Goal: Find specific page/section: Find specific page/section

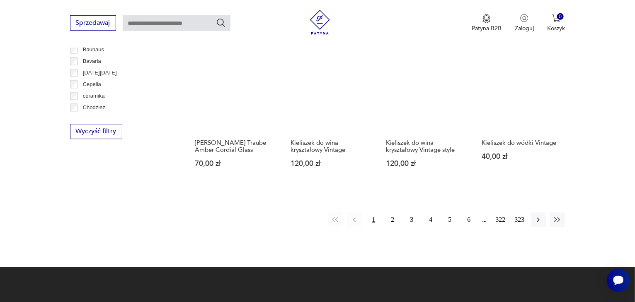
scroll to position [728, 0]
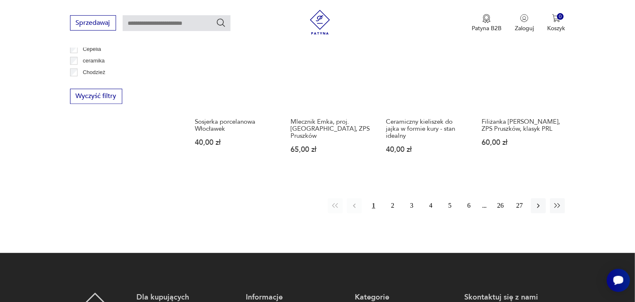
scroll to position [890, 0]
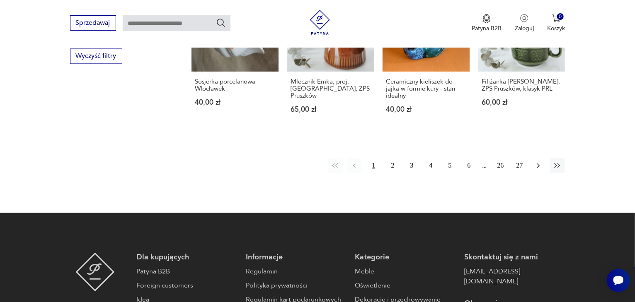
click at [541, 162] on icon "button" at bounding box center [538, 166] width 8 height 8
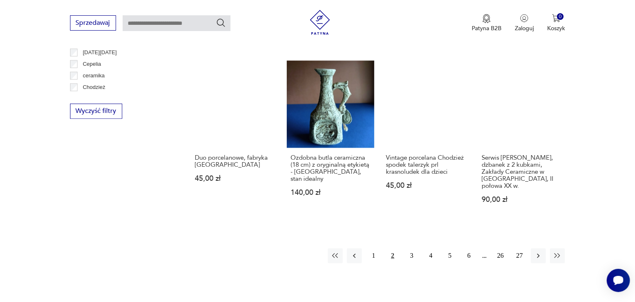
scroll to position [846, 0]
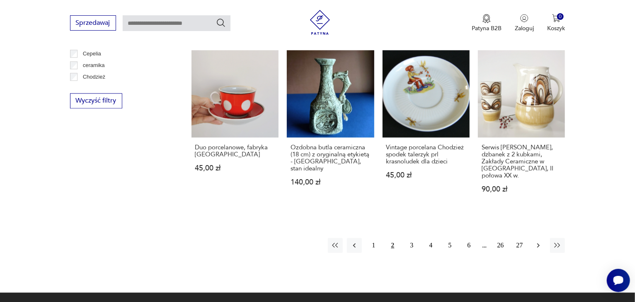
click at [538, 241] on icon "button" at bounding box center [538, 245] width 8 height 8
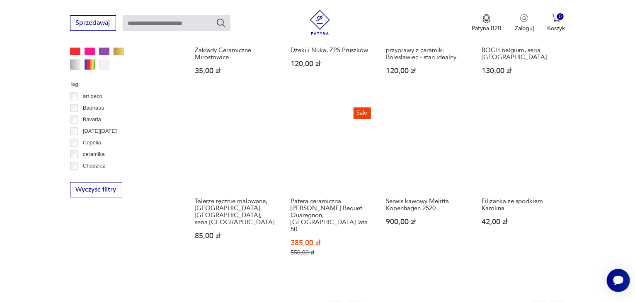
scroll to position [801, 0]
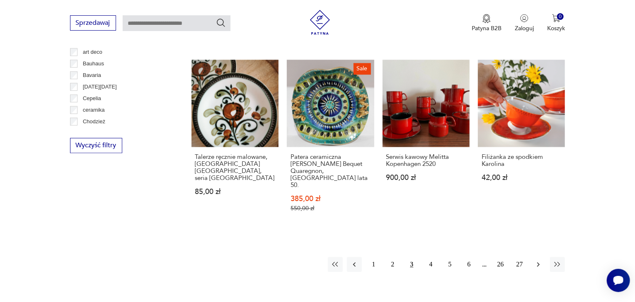
click at [537, 261] on icon "button" at bounding box center [538, 265] width 8 height 8
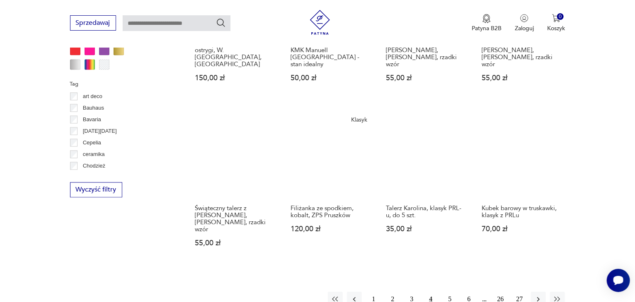
scroll to position [801, 0]
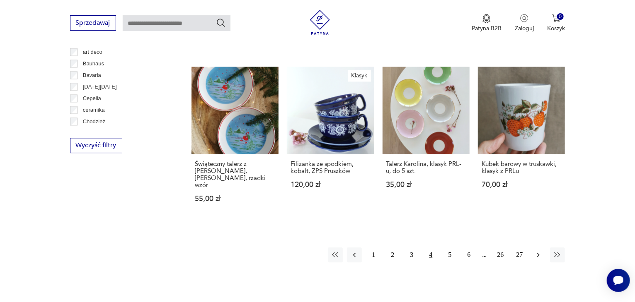
click at [538, 251] on icon "button" at bounding box center [538, 255] width 8 height 8
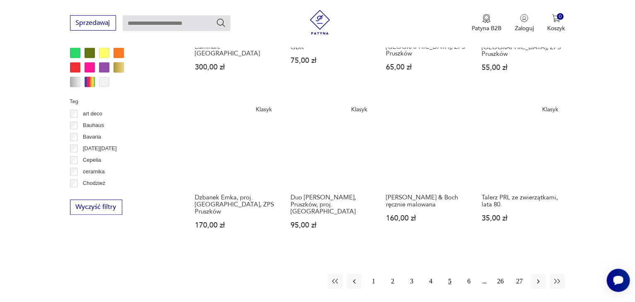
scroll to position [756, 0]
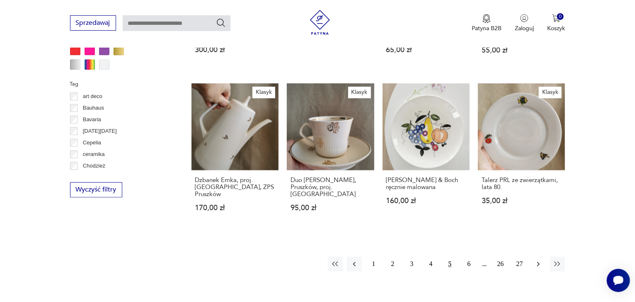
click at [538, 261] on icon "button" at bounding box center [538, 265] width 8 height 8
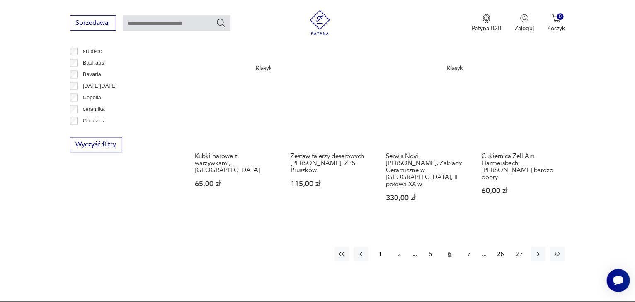
scroll to position [846, 0]
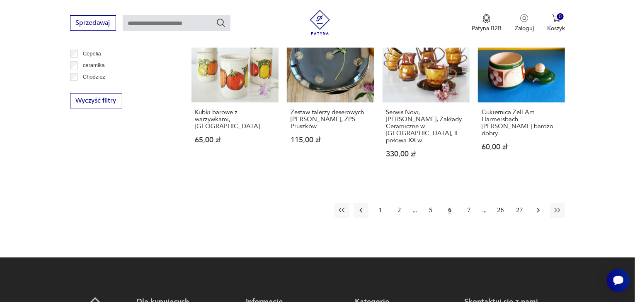
click at [543, 203] on button "button" at bounding box center [538, 210] width 15 height 15
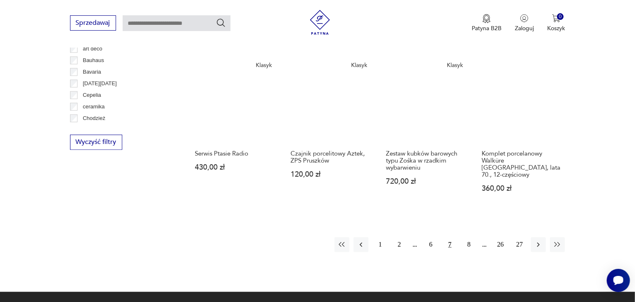
scroll to position [846, 0]
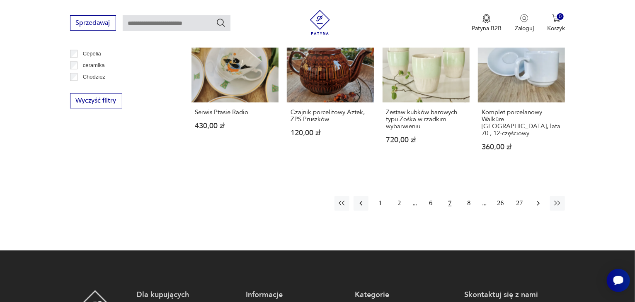
click at [542, 199] on icon "button" at bounding box center [538, 203] width 8 height 8
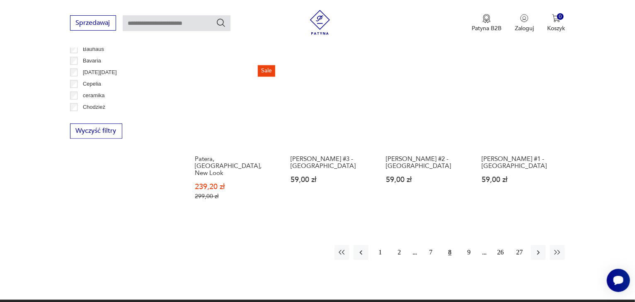
scroll to position [801, 0]
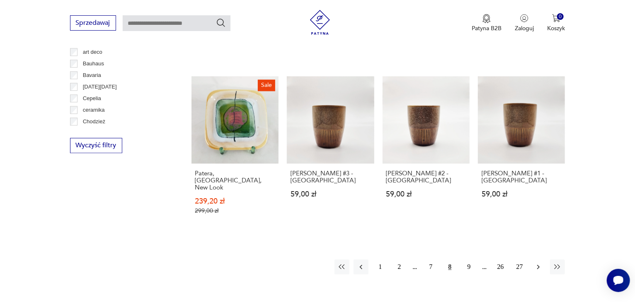
click at [538, 260] on button "button" at bounding box center [538, 267] width 15 height 15
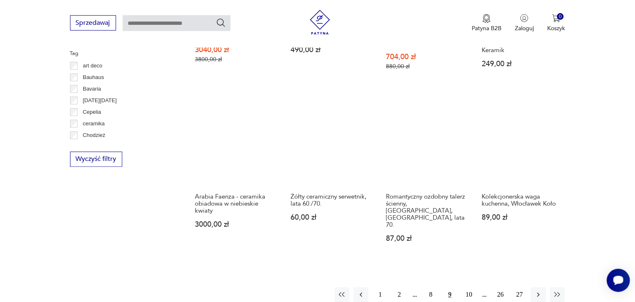
scroll to position [801, 0]
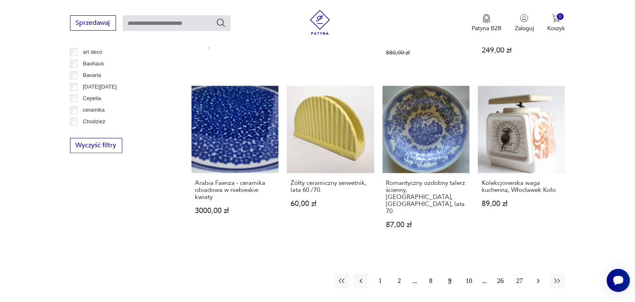
click at [537, 277] on icon "button" at bounding box center [538, 281] width 8 height 8
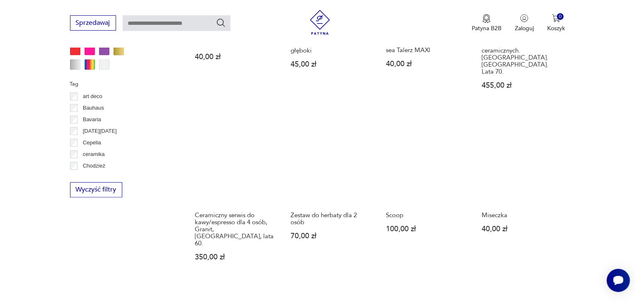
scroll to position [801, 0]
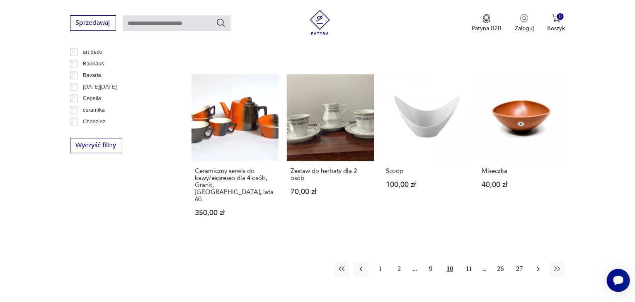
click at [541, 265] on icon "button" at bounding box center [538, 269] width 8 height 8
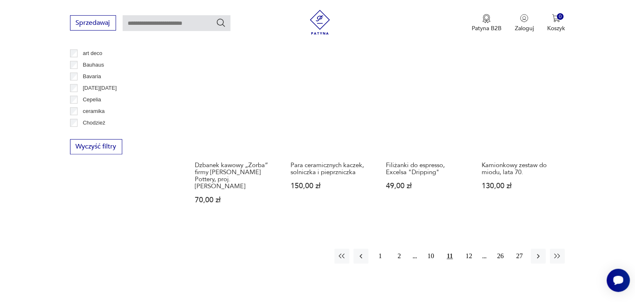
scroll to position [801, 0]
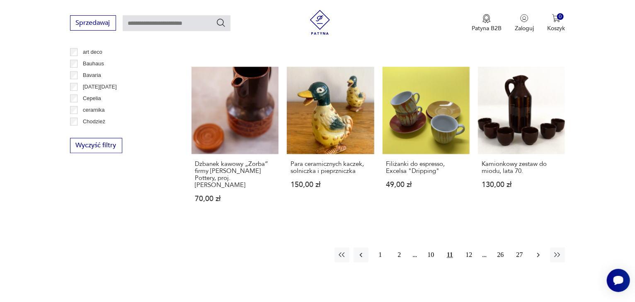
click at [539, 248] on button "button" at bounding box center [538, 255] width 15 height 15
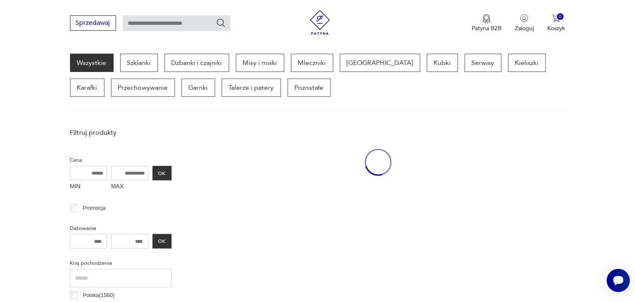
scroll to position [220, 0]
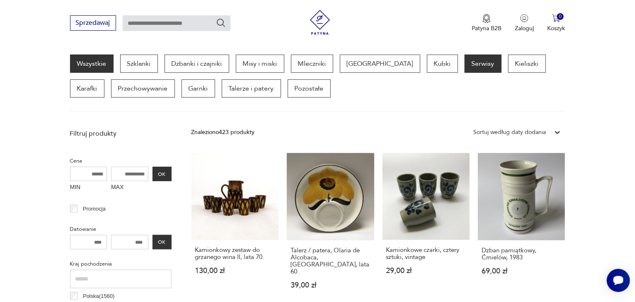
click at [464, 64] on p "Serwisy" at bounding box center [482, 64] width 37 height 18
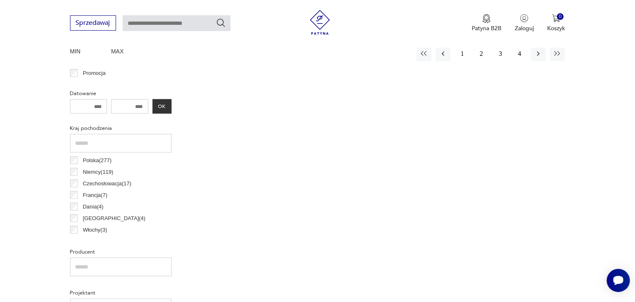
scroll to position [354, 0]
click at [91, 162] on p "Polska ( 277 )" at bounding box center [97, 162] width 29 height 9
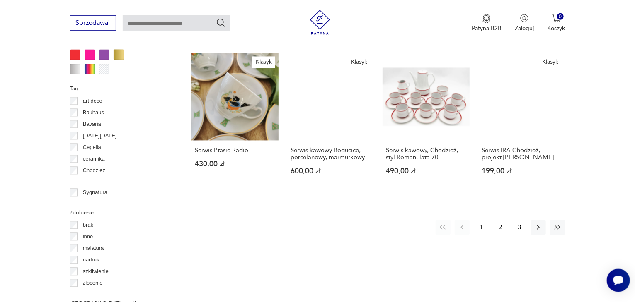
scroll to position [846, 0]
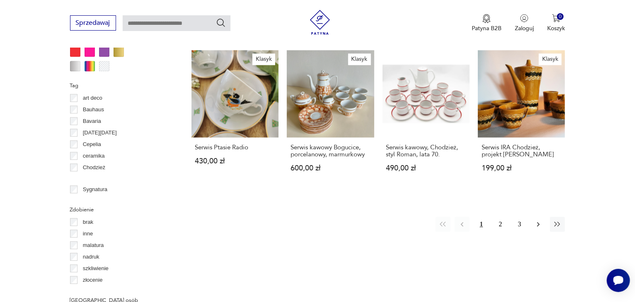
click at [540, 220] on icon "button" at bounding box center [538, 224] width 8 height 8
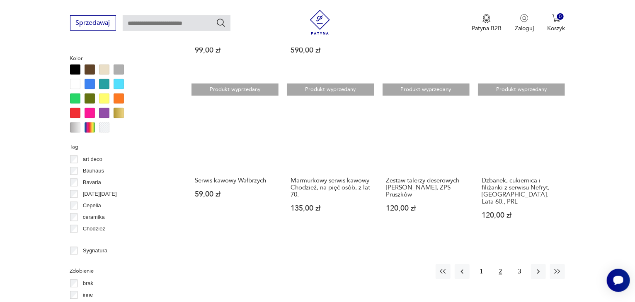
scroll to position [801, 0]
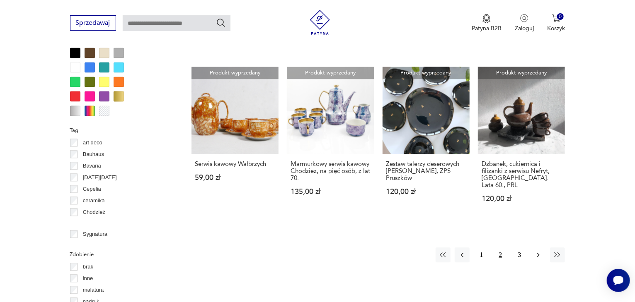
click at [541, 251] on icon "button" at bounding box center [538, 255] width 8 height 8
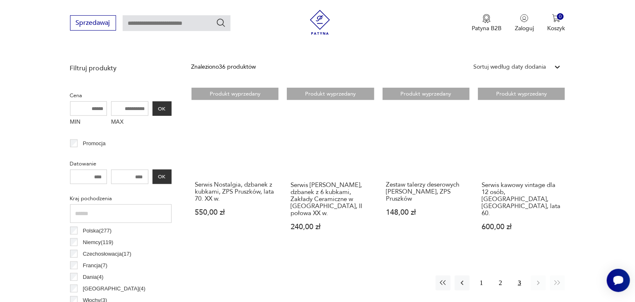
scroll to position [264, 0]
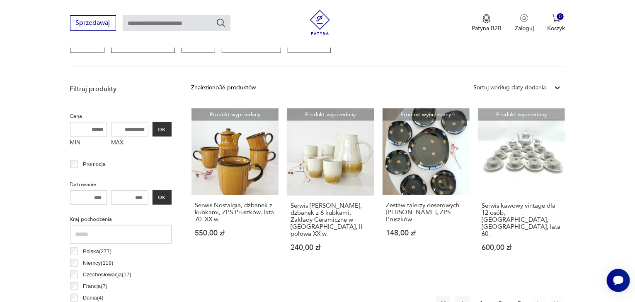
scroll to position [801, 0]
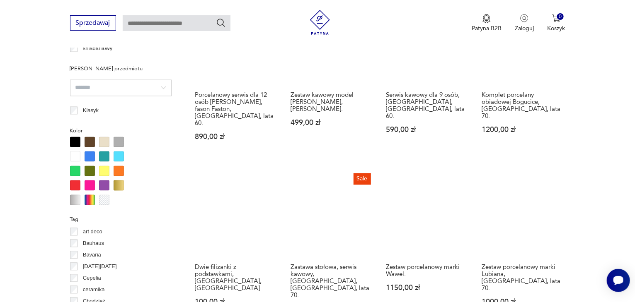
scroll to position [801, 0]
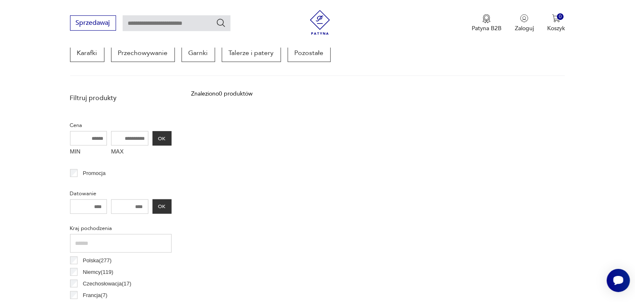
scroll to position [264, 0]
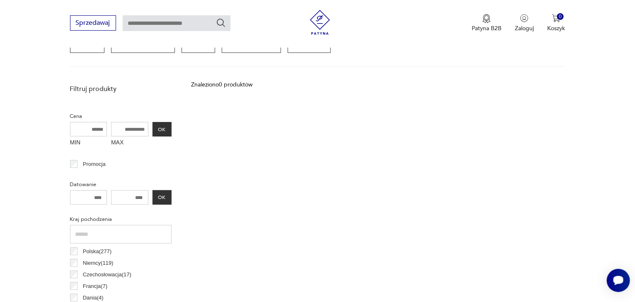
scroll to position [801, 0]
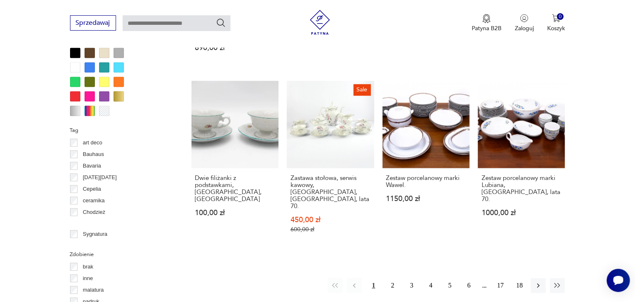
scroll to position [263, 0]
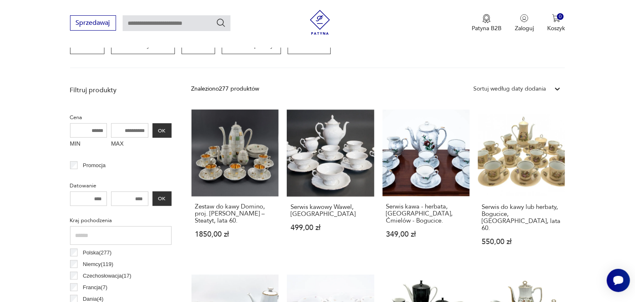
scroll to position [801, 0]
